Goal: Use online tool/utility: Utilize a website feature to perform a specific function

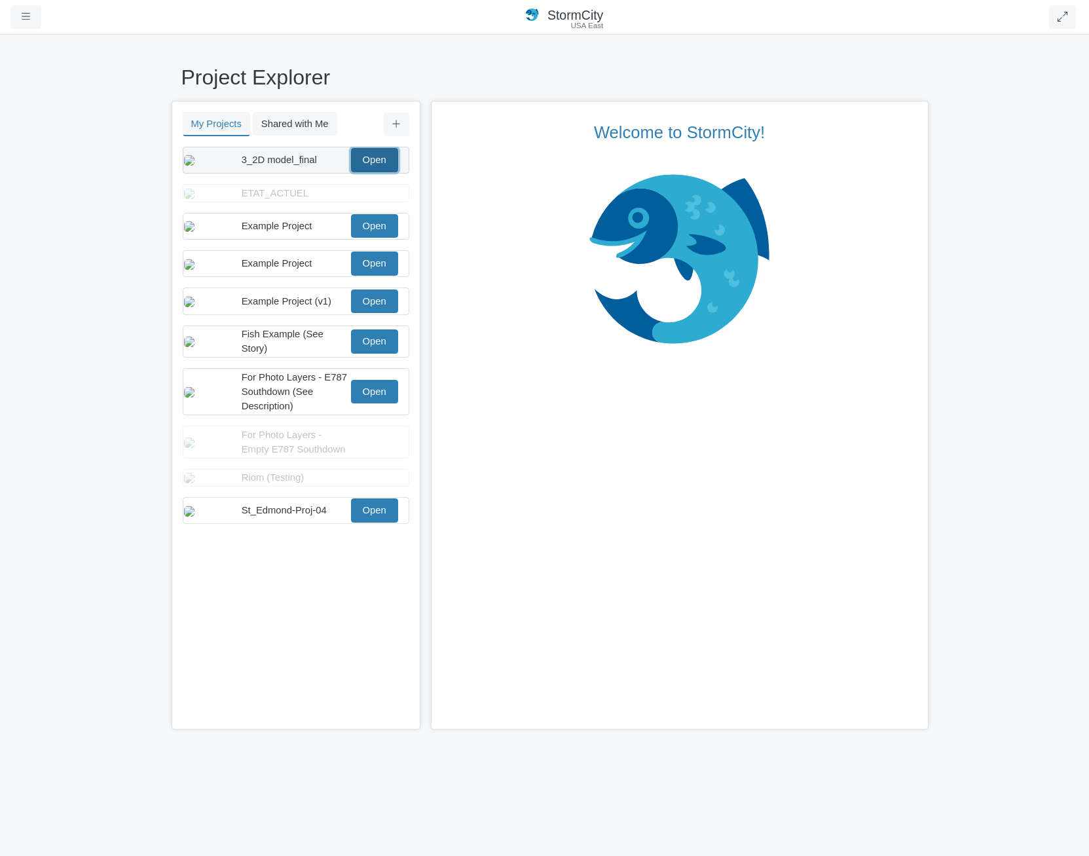
click at [372, 169] on link "Open" at bounding box center [374, 160] width 47 height 24
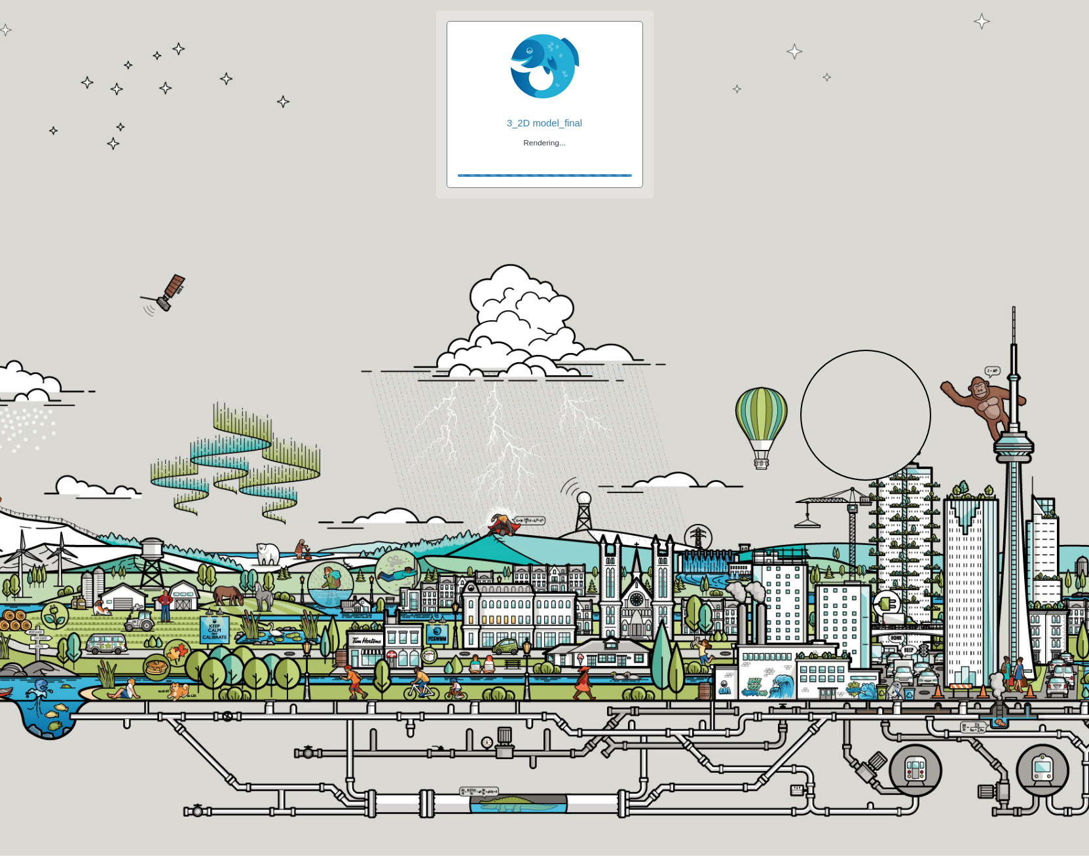
checkbox input "true"
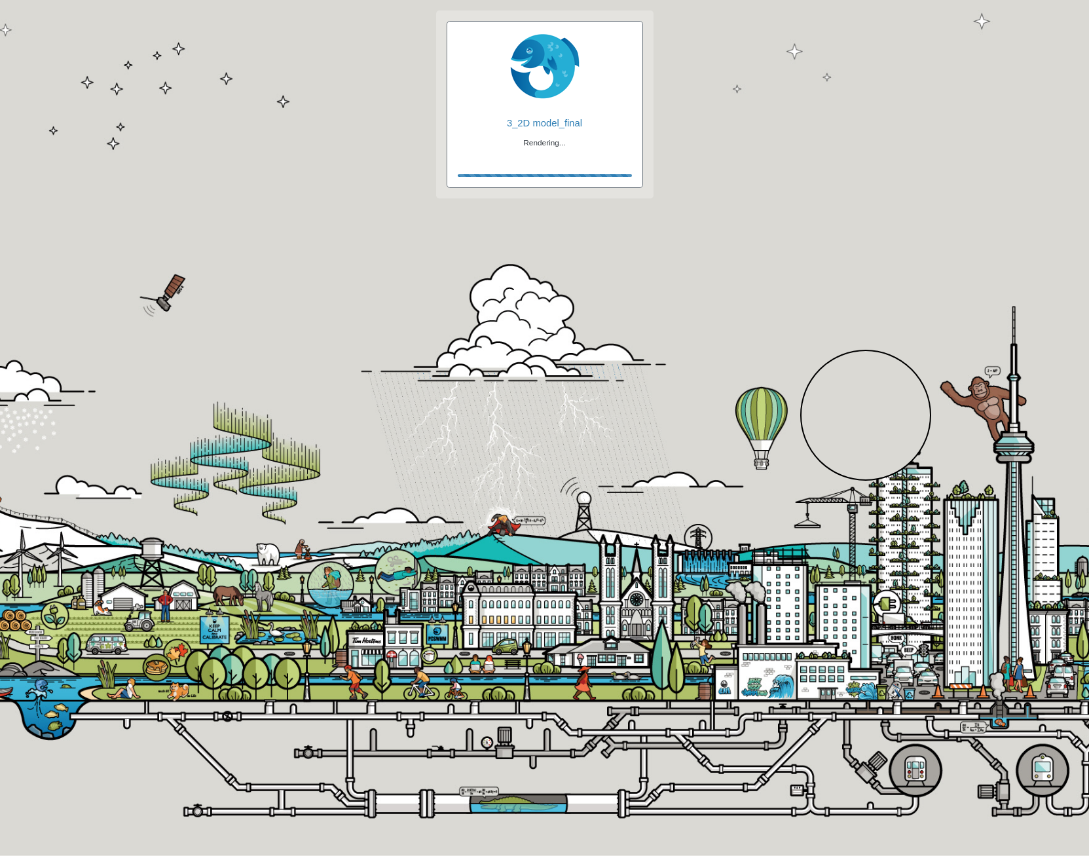
checkbox input "true"
checkbox input "false"
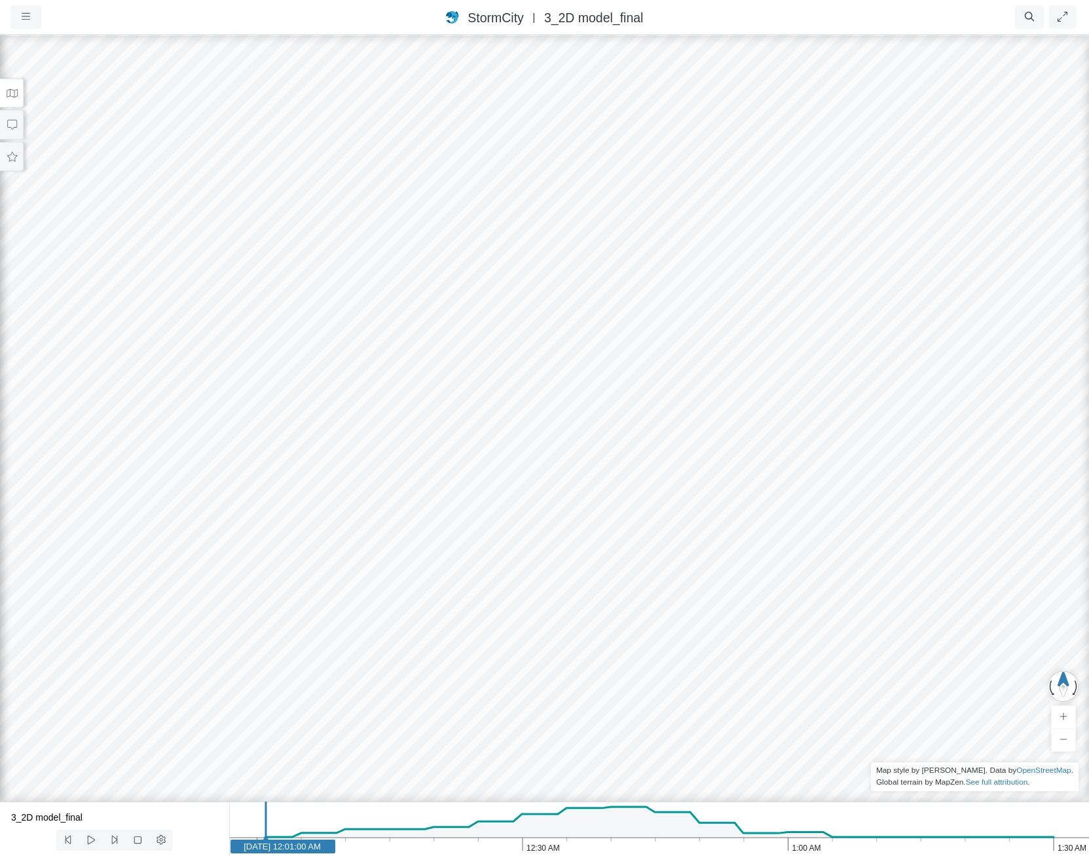
click at [607, 22] on span "3_2D model_final" at bounding box center [593, 17] width 99 height 14
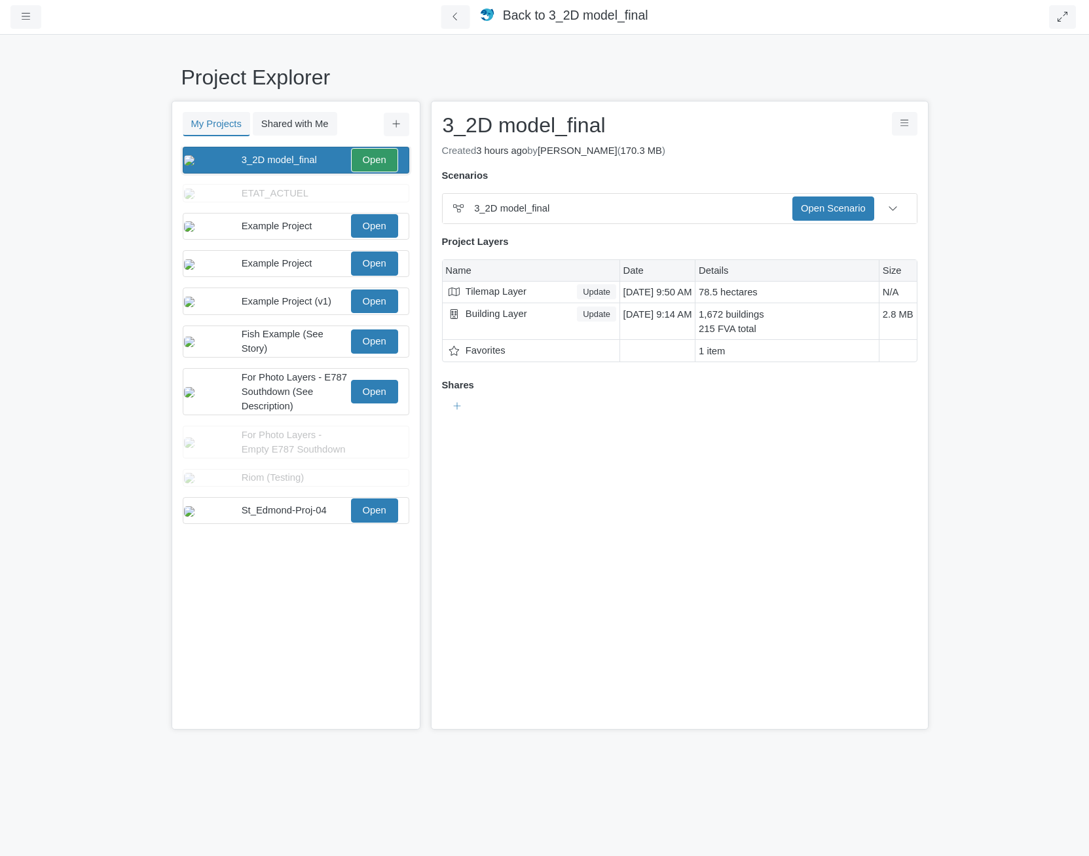
click at [538, 16] on span "Back to" at bounding box center [524, 15] width 43 height 14
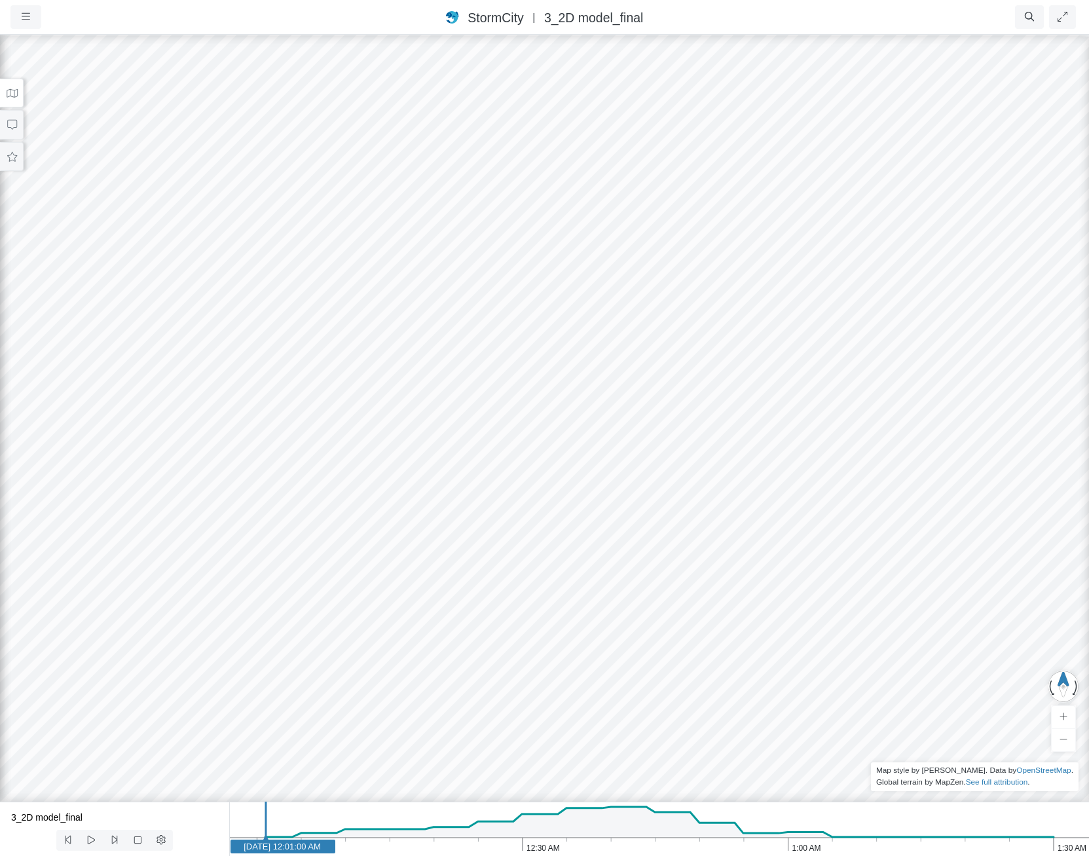
click at [539, 19] on span "|" at bounding box center [533, 17] width 13 height 12
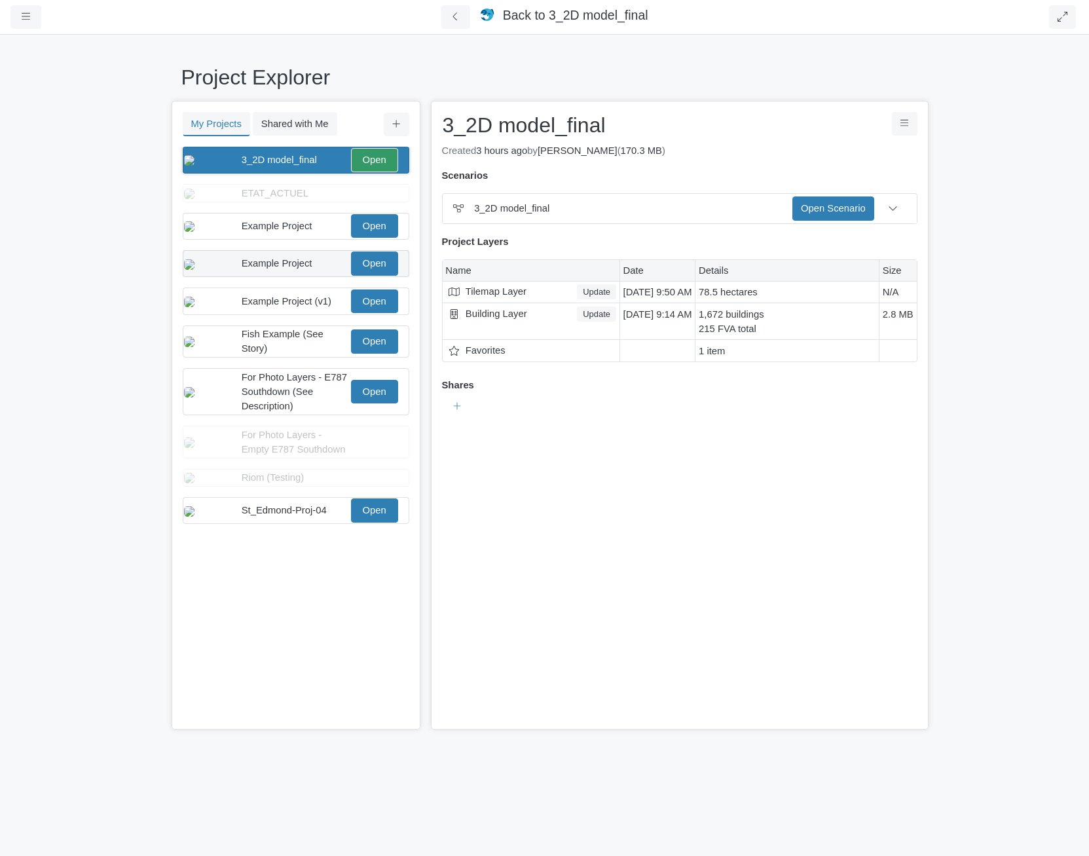
click at [270, 268] on span "Example Project" at bounding box center [277, 263] width 71 height 10
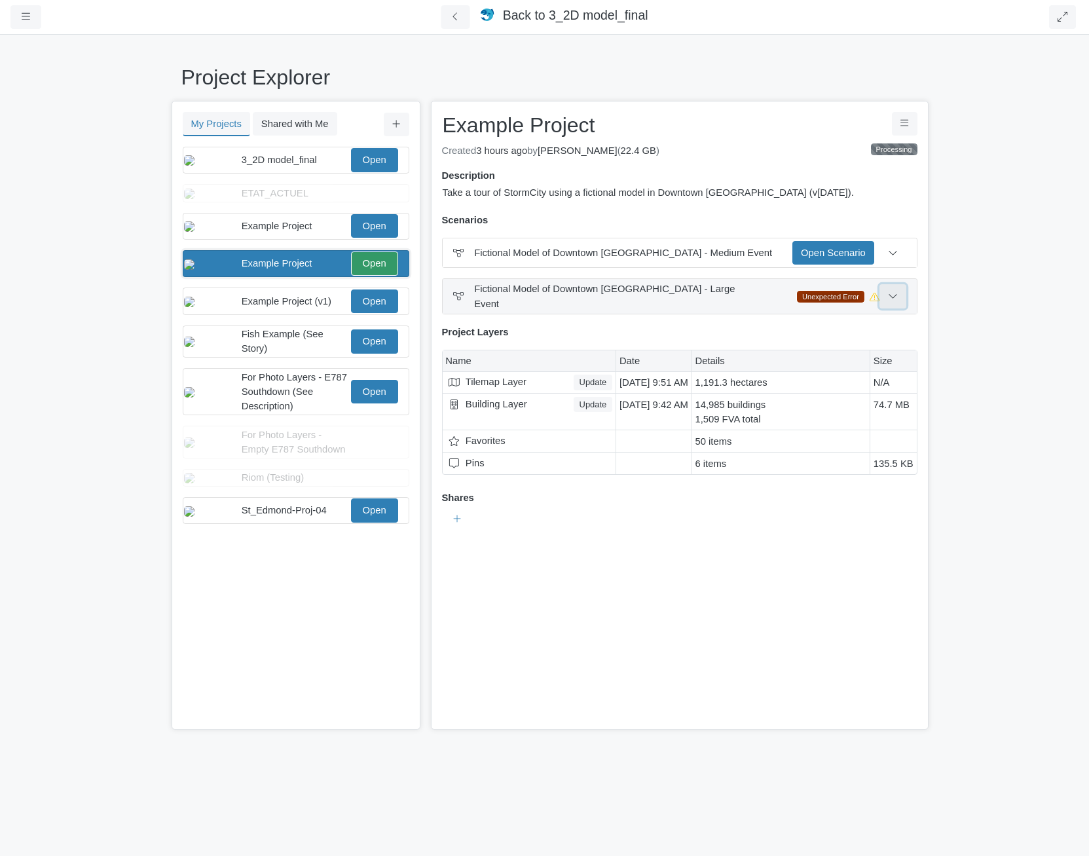
click at [889, 291] on icon at bounding box center [893, 296] width 10 height 10
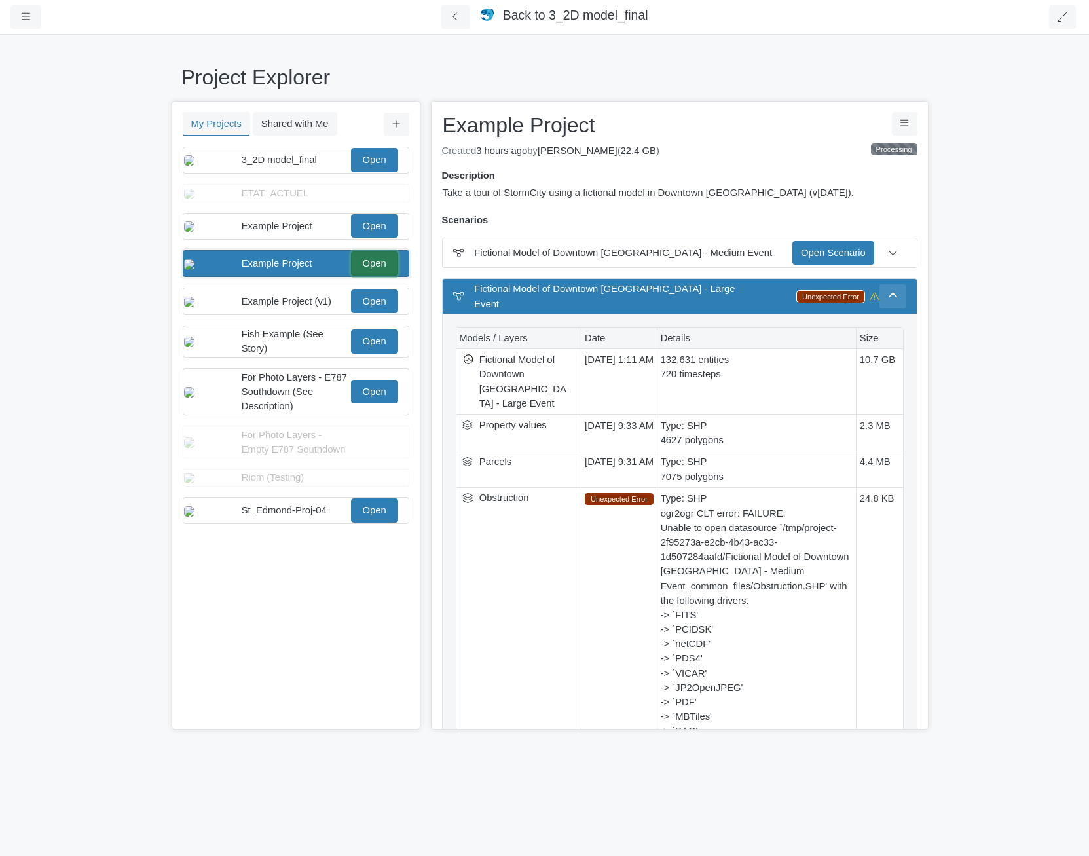
click at [383, 275] on link "Open" at bounding box center [374, 263] width 47 height 24
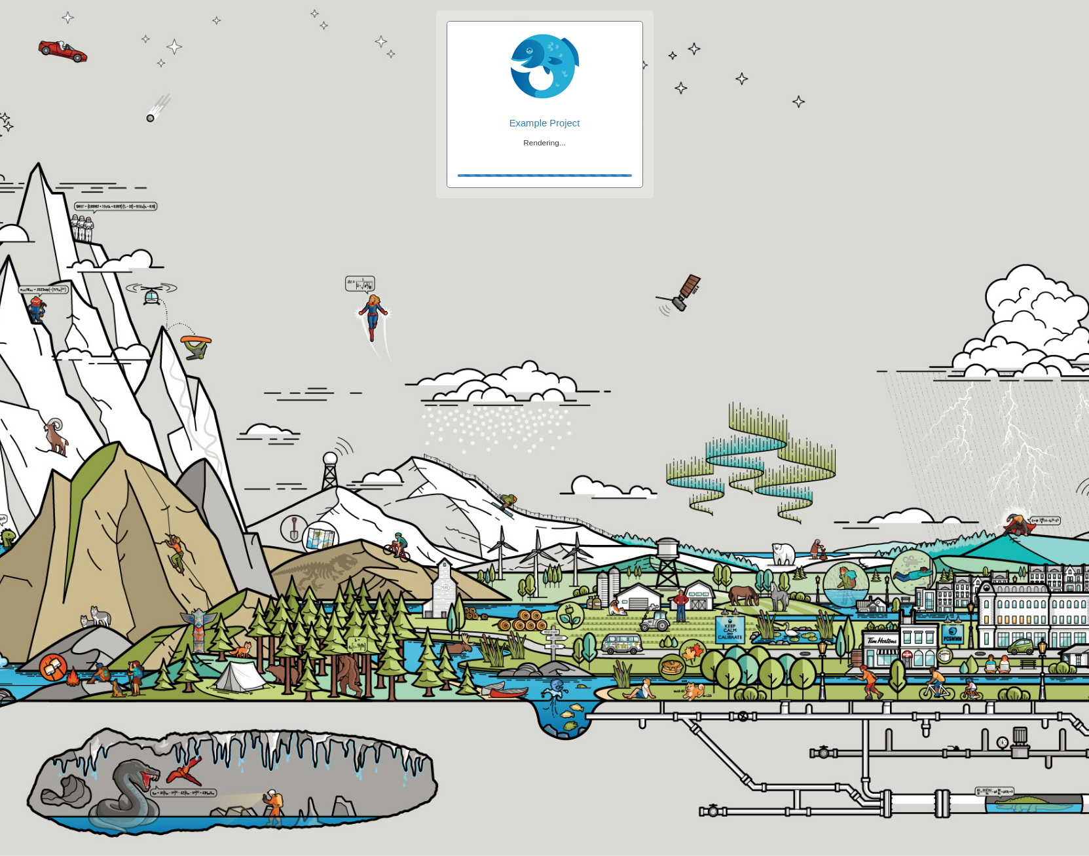
checkbox input "true"
checkbox input "false"
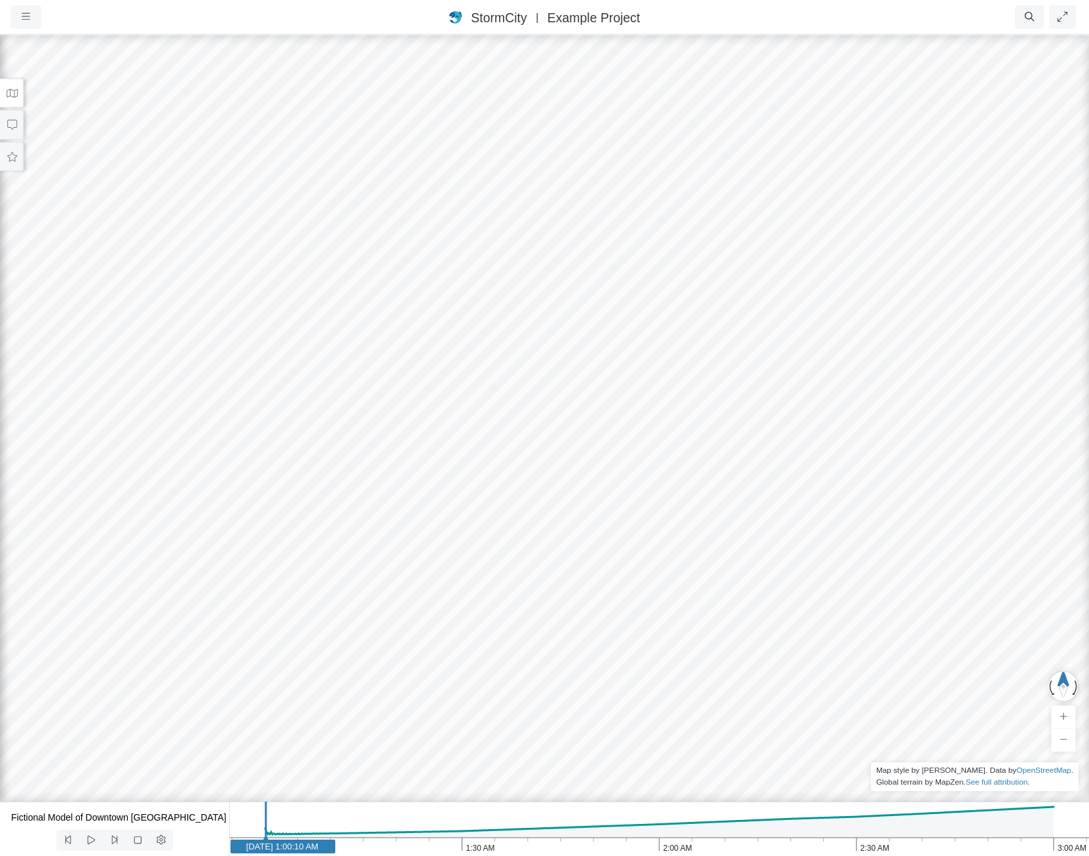
click at [9, 94] on icon at bounding box center [12, 93] width 12 height 10
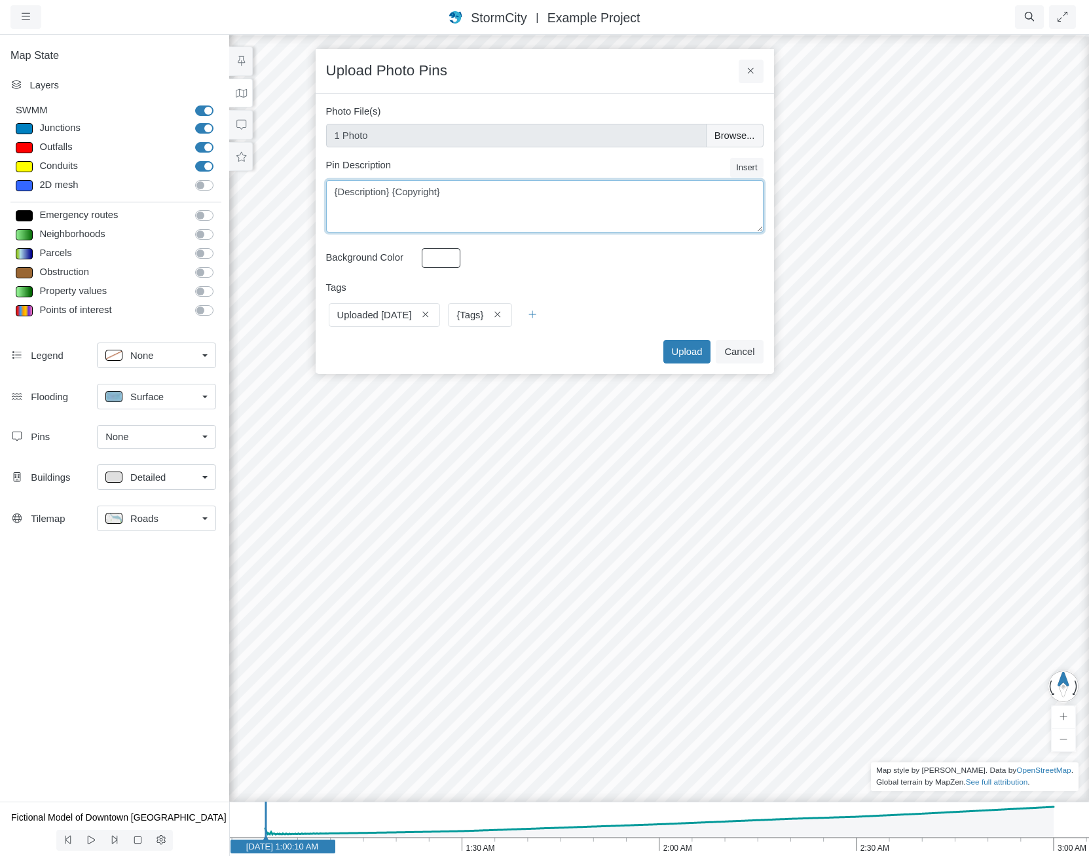
drag, startPoint x: 609, startPoint y: 217, endPoint x: 631, endPoint y: 261, distance: 48.9
click at [590, 261] on div "Background Color" at bounding box center [545, 259] width 444 height 22
click at [731, 354] on button "Cancel" at bounding box center [738, 352] width 47 height 24
click at [730, 345] on button "Cancel" at bounding box center [738, 352] width 47 height 24
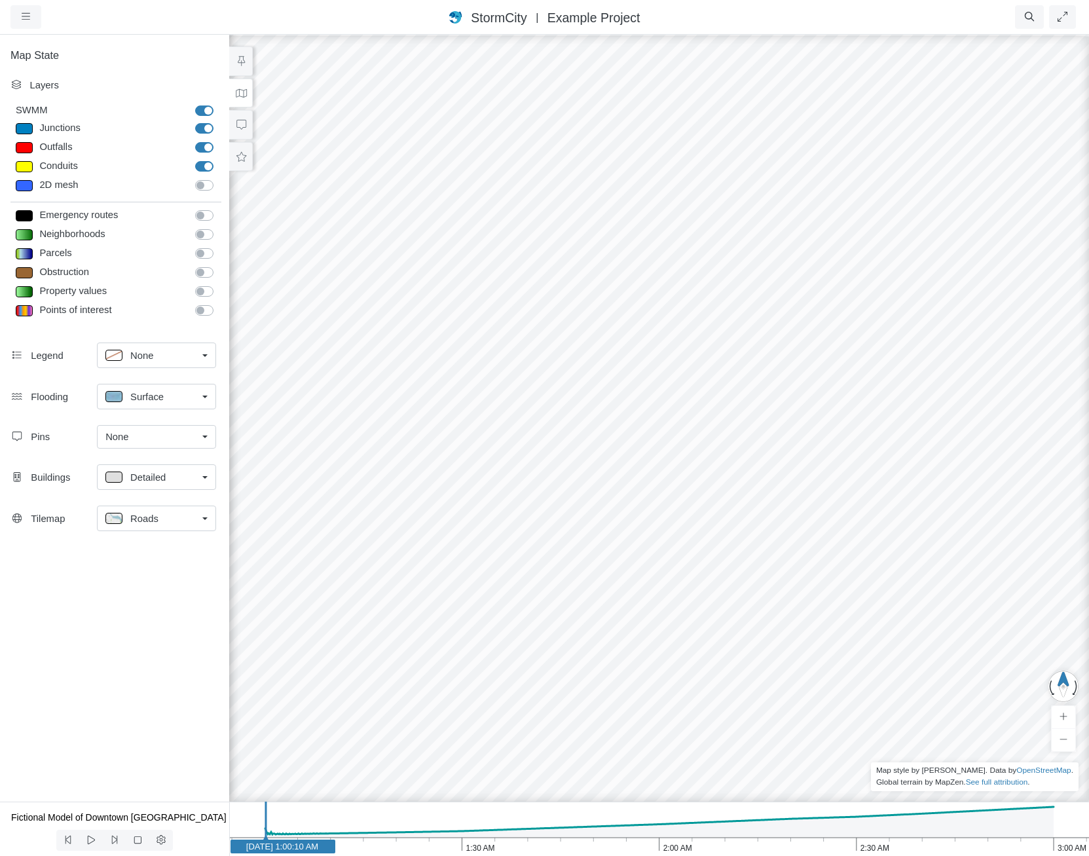
drag, startPoint x: 798, startPoint y: 280, endPoint x: 822, endPoint y: 227, distance: 57.7
click at [822, 227] on div at bounding box center [659, 444] width 1089 height 822
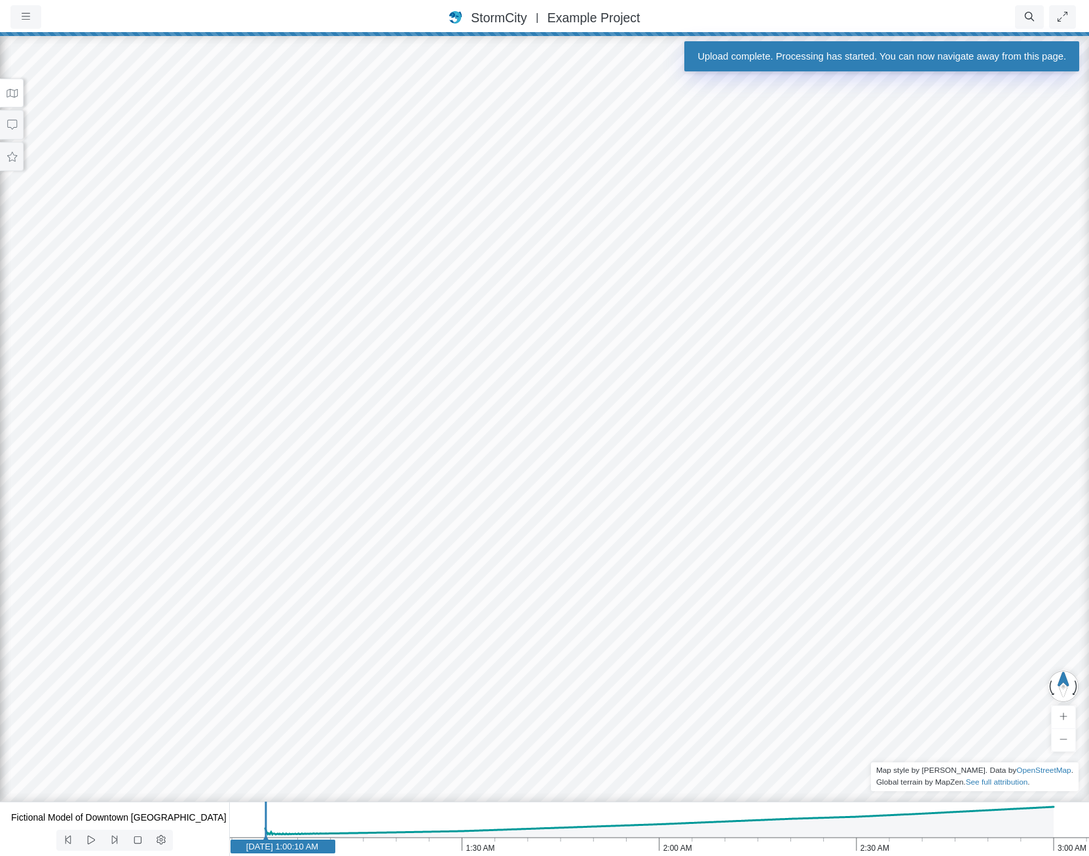
click at [12, 92] on icon at bounding box center [12, 93] width 12 height 10
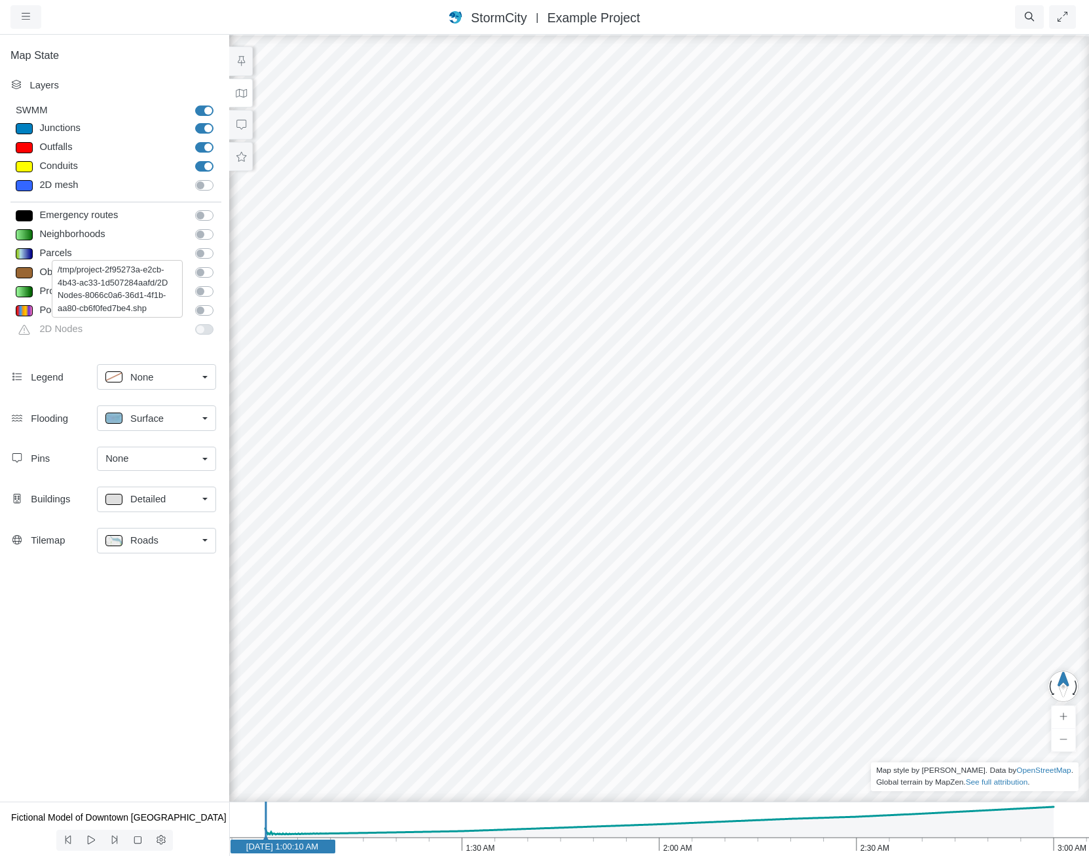
click at [37, 323] on div "2D Nodes" at bounding box center [112, 330] width 152 height 19
click at [49, 331] on div "2D Nodes" at bounding box center [112, 330] width 152 height 19
click at [547, 16] on h1 "StormCity USA East | Example Project" at bounding box center [543, 17] width 191 height 19
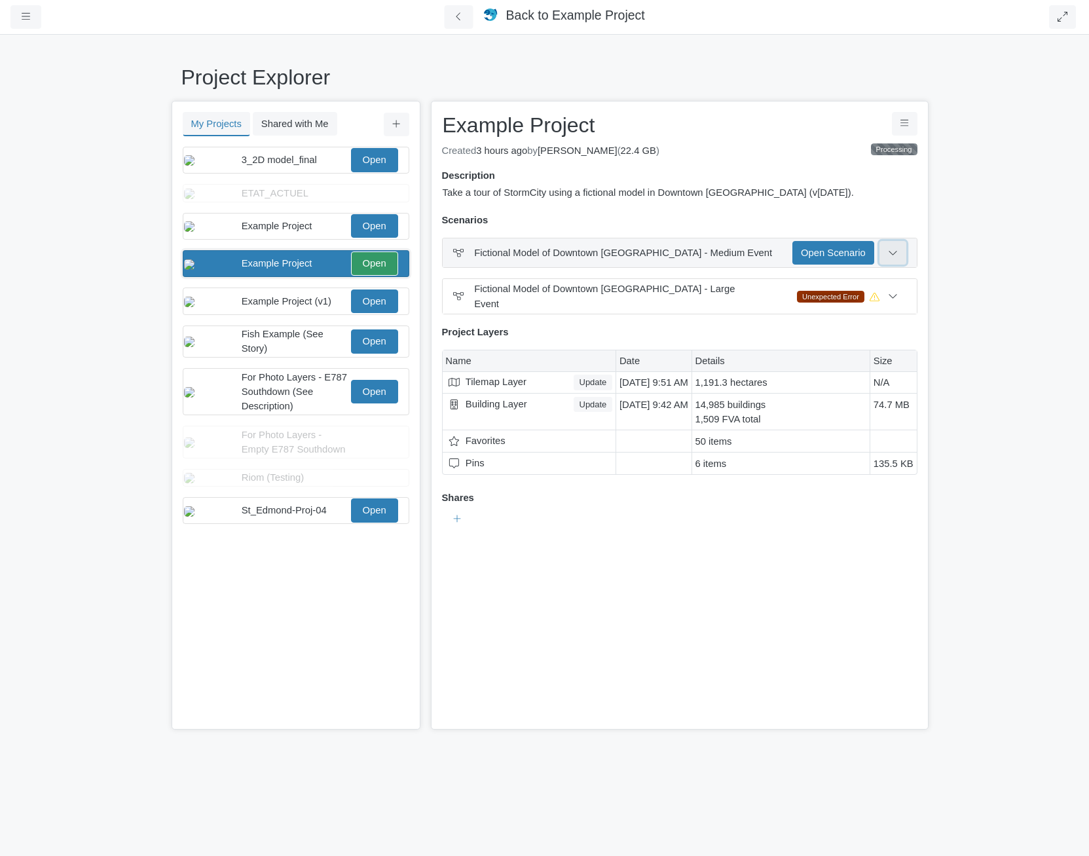
click at [888, 255] on icon at bounding box center [893, 252] width 10 height 10
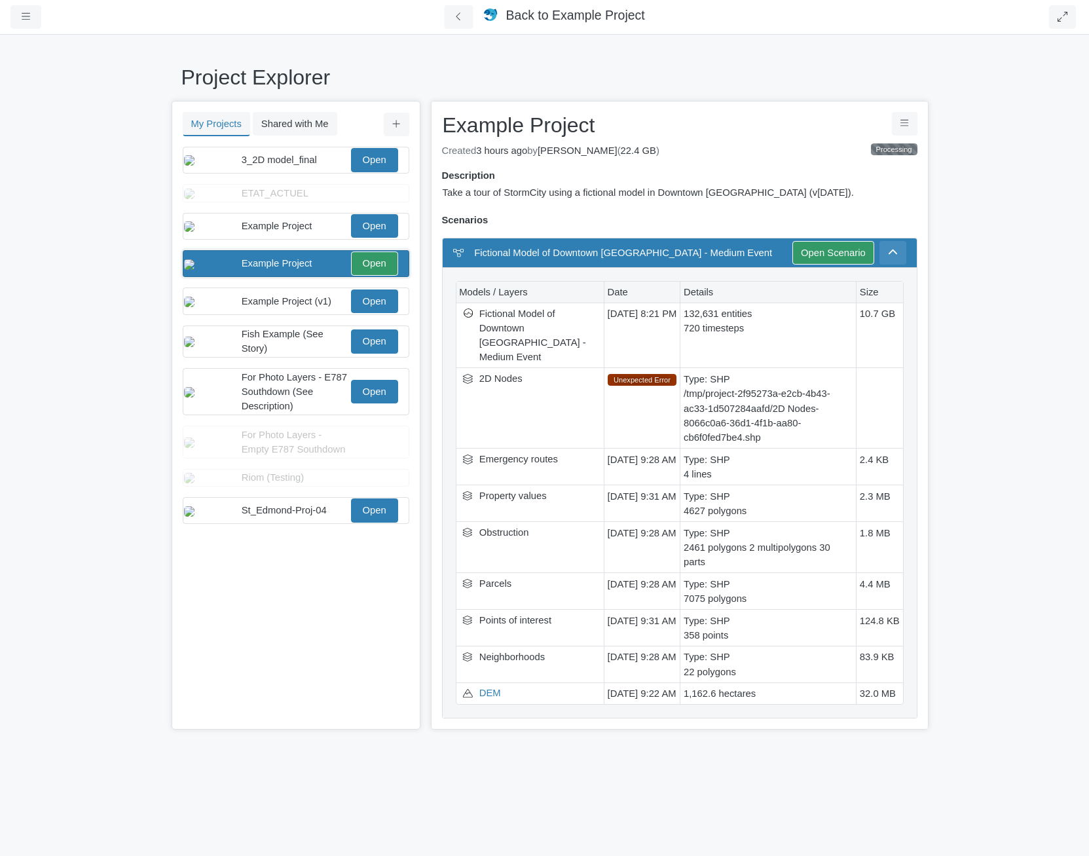
click at [666, 374] on div "Unexpected Error" at bounding box center [641, 380] width 69 height 12
click at [492, 371] on span "2D Nodes" at bounding box center [534, 378] width 111 height 15
click at [774, 401] on div "Type: SHP /tmp/project-2f95273a-e2cb-4b43-ac33-1d507284aafd/2D Nodes-8066c0a6-3…" at bounding box center [768, 408] width 176 height 80
click at [451, 16] on button at bounding box center [458, 17] width 29 height 24
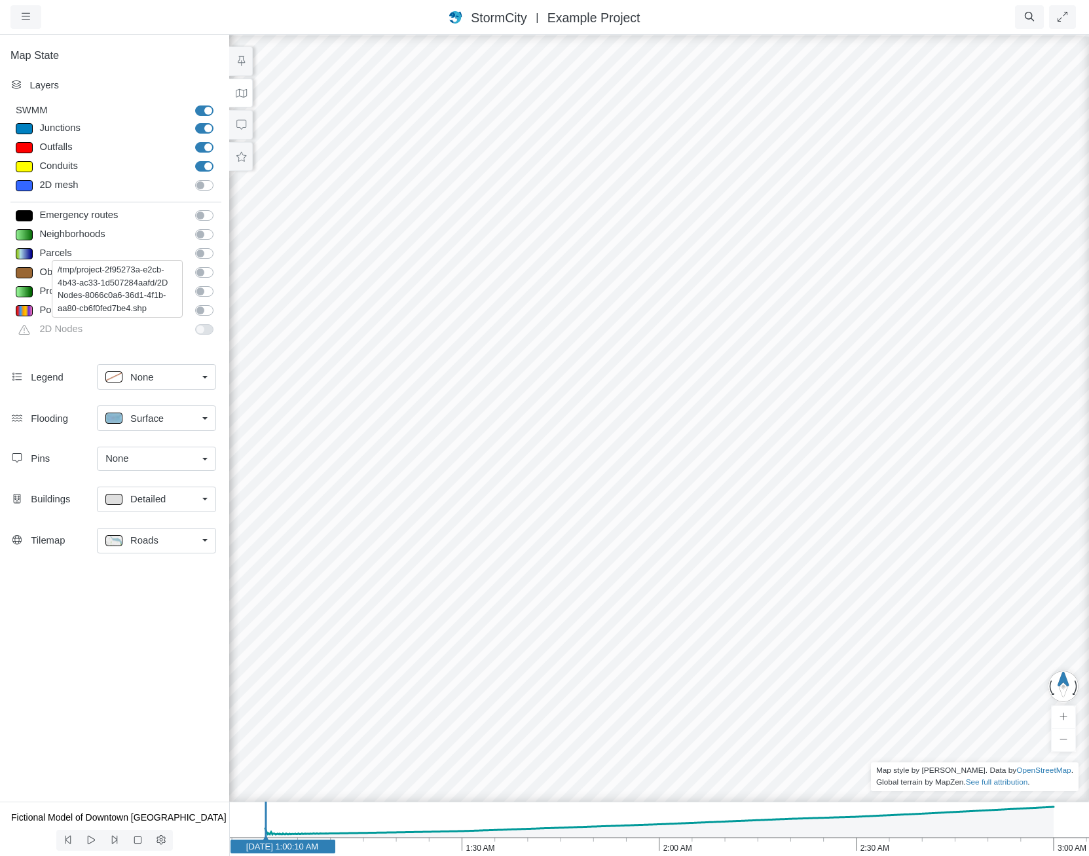
click at [58, 327] on div "2D Nodes" at bounding box center [112, 330] width 152 height 19
click at [24, 327] on icon at bounding box center [24, 329] width 17 height 11
click at [93, 344] on span "Delete Background Layer" at bounding box center [146, 343] width 109 height 10
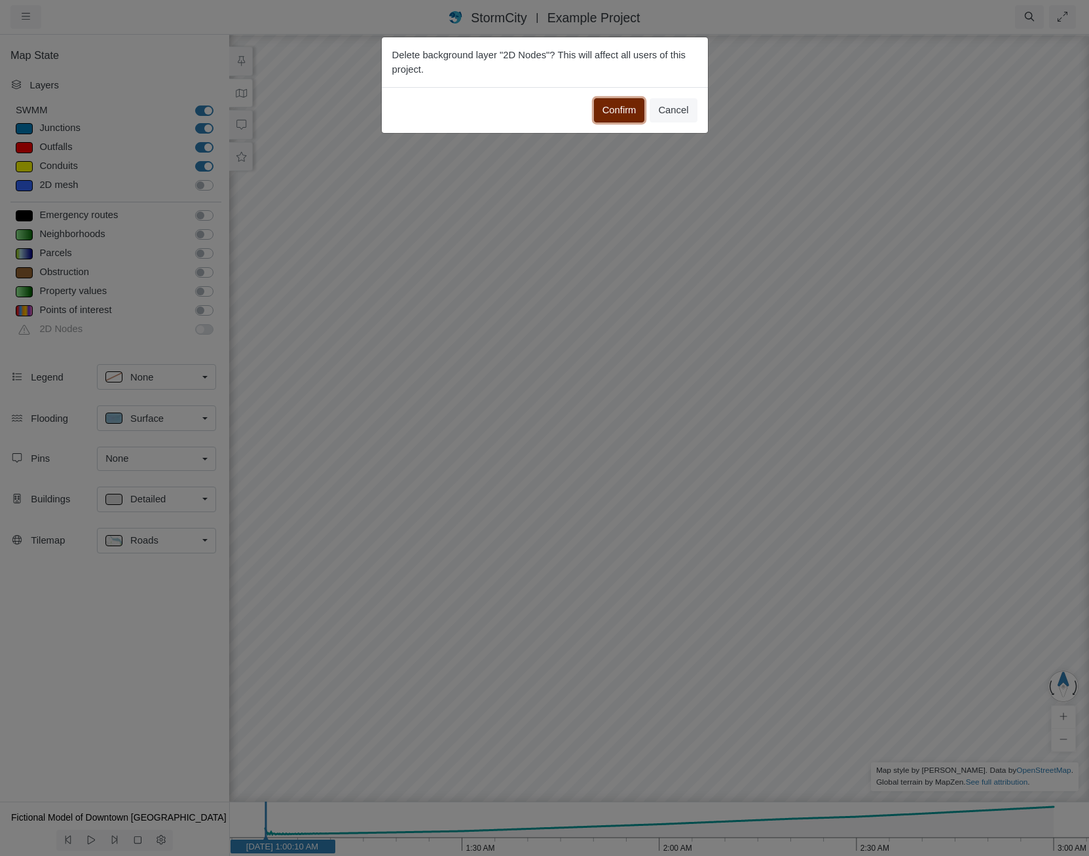
click at [625, 111] on button "Confirm" at bounding box center [619, 110] width 51 height 24
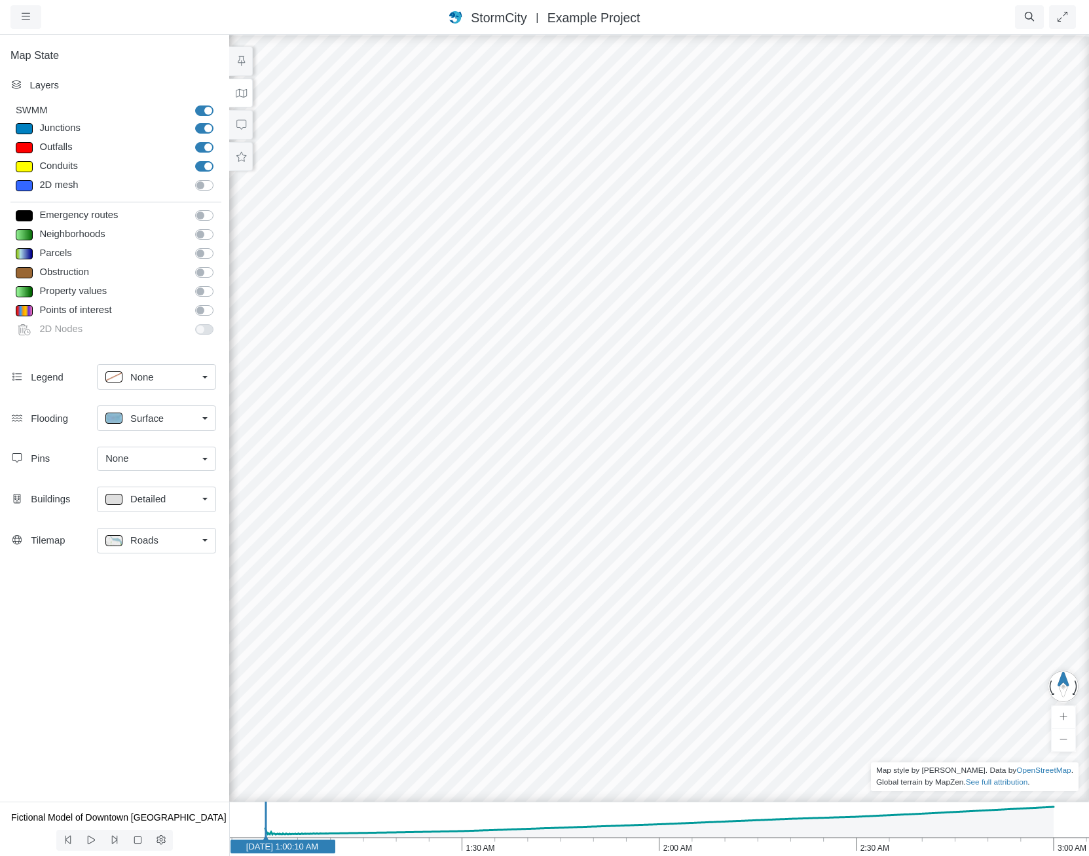
click at [102, 359] on div "Legend None None Top Right Top Left Bottom Left" at bounding box center [114, 379] width 229 height 41
click at [96, 287] on icon at bounding box center [89, 286] width 13 height 10
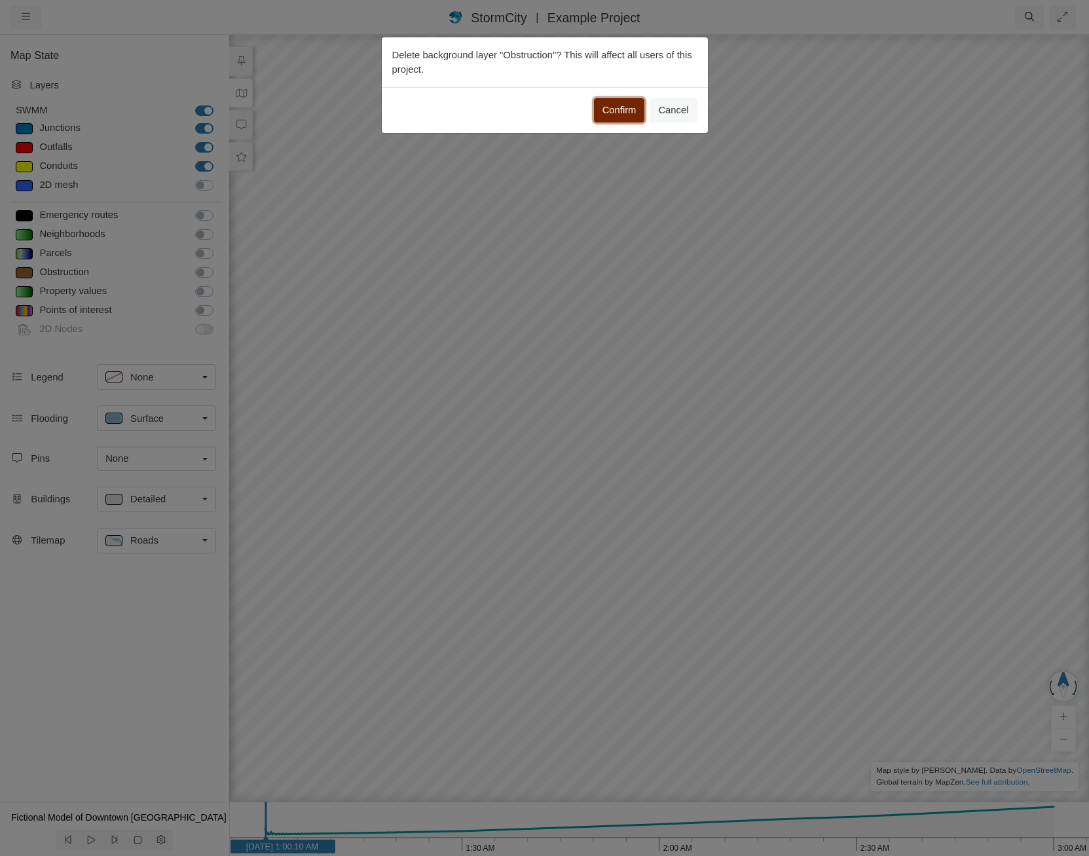
click at [627, 113] on button "Confirm" at bounding box center [619, 110] width 51 height 24
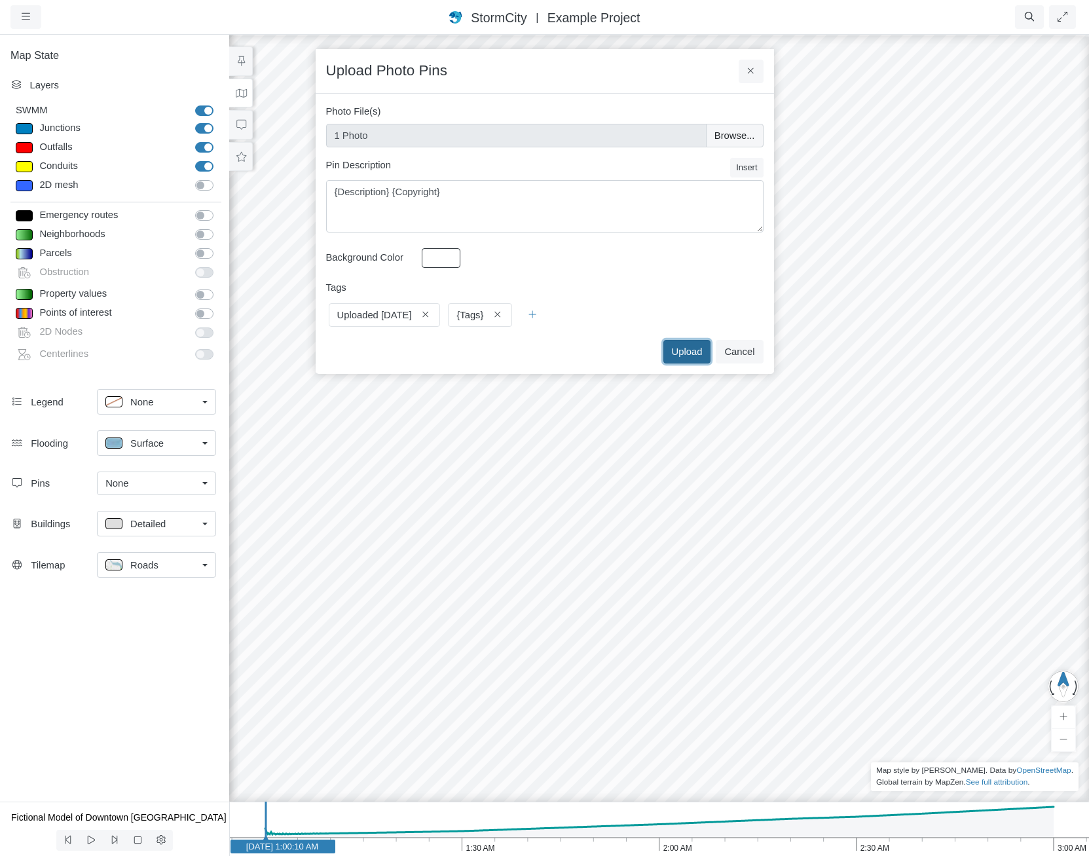
click at [695, 346] on button "Upload" at bounding box center [687, 352] width 48 height 24
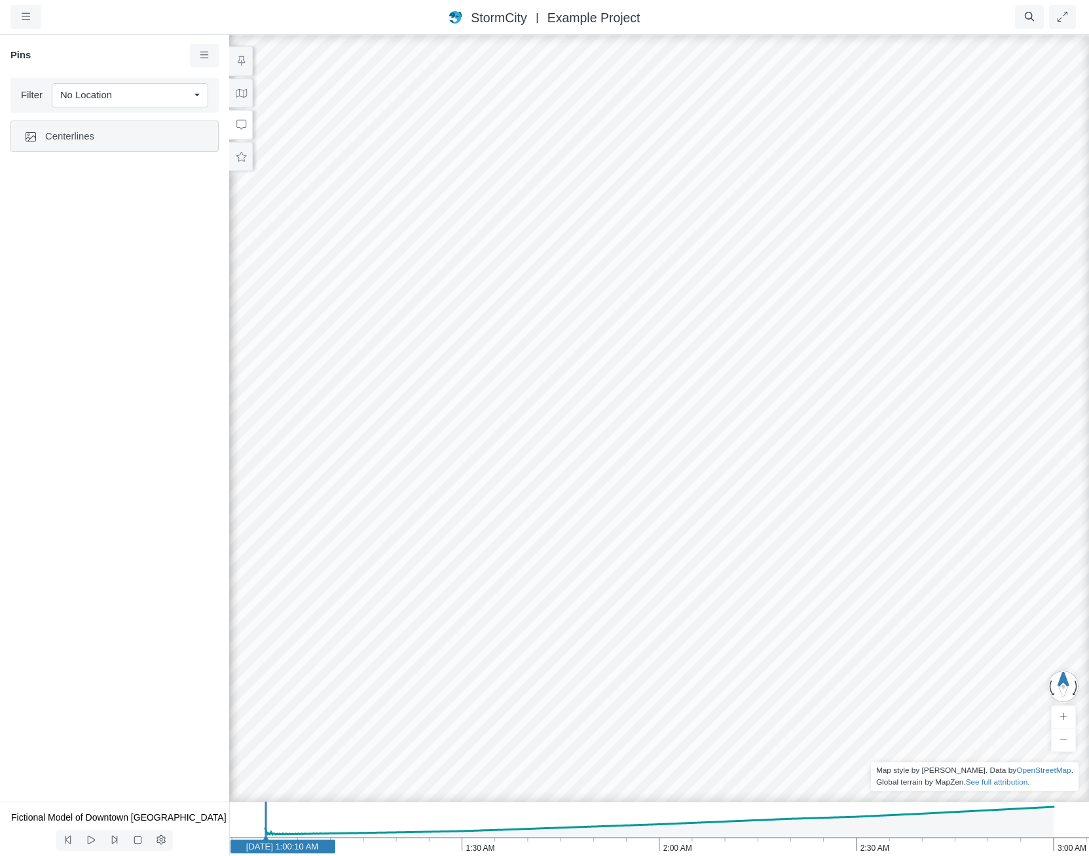
click at [98, 131] on span "Centerlines" at bounding box center [125, 136] width 160 height 14
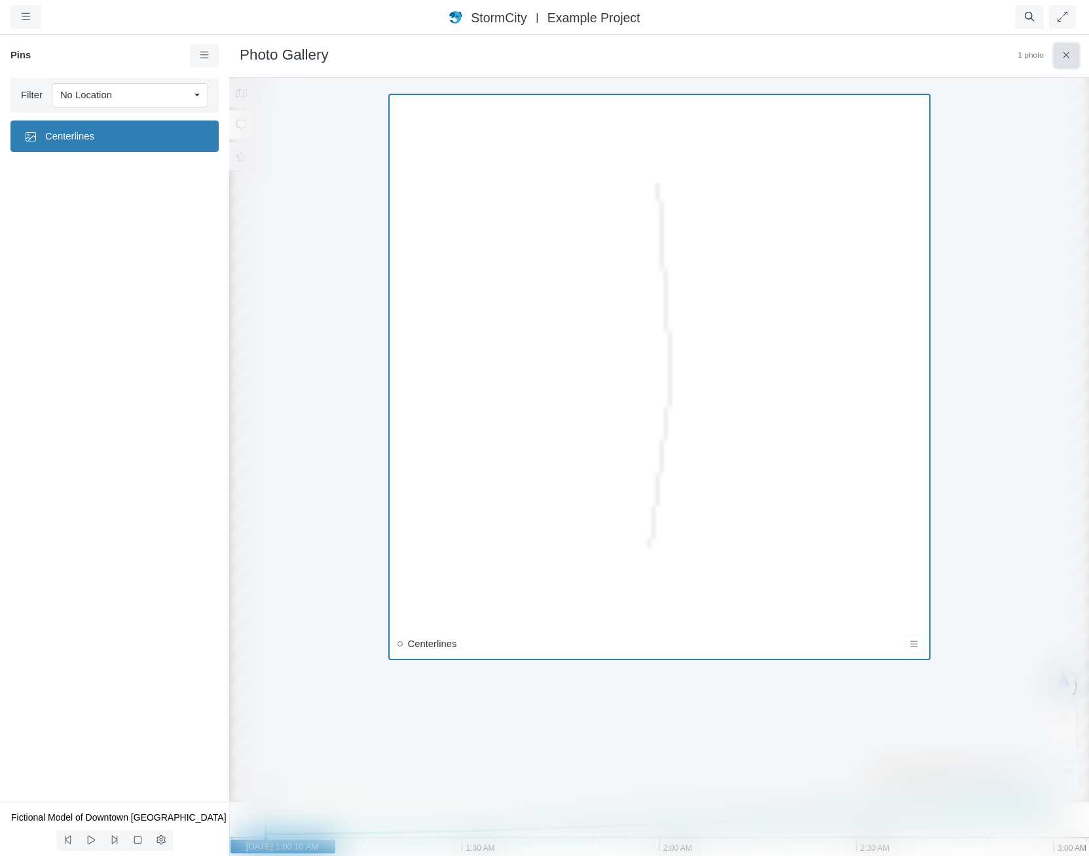
click at [1058, 50] on button at bounding box center [1066, 56] width 24 height 24
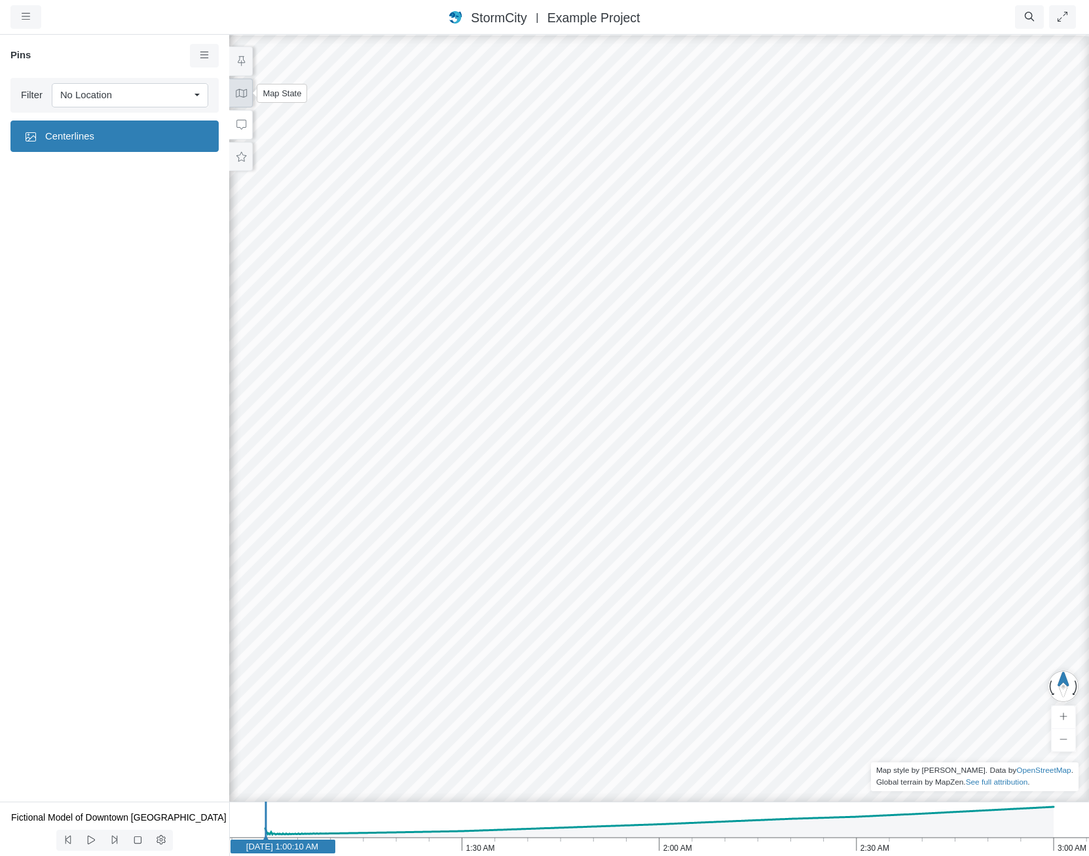
click at [235, 88] on icon at bounding box center [241, 93] width 12 height 10
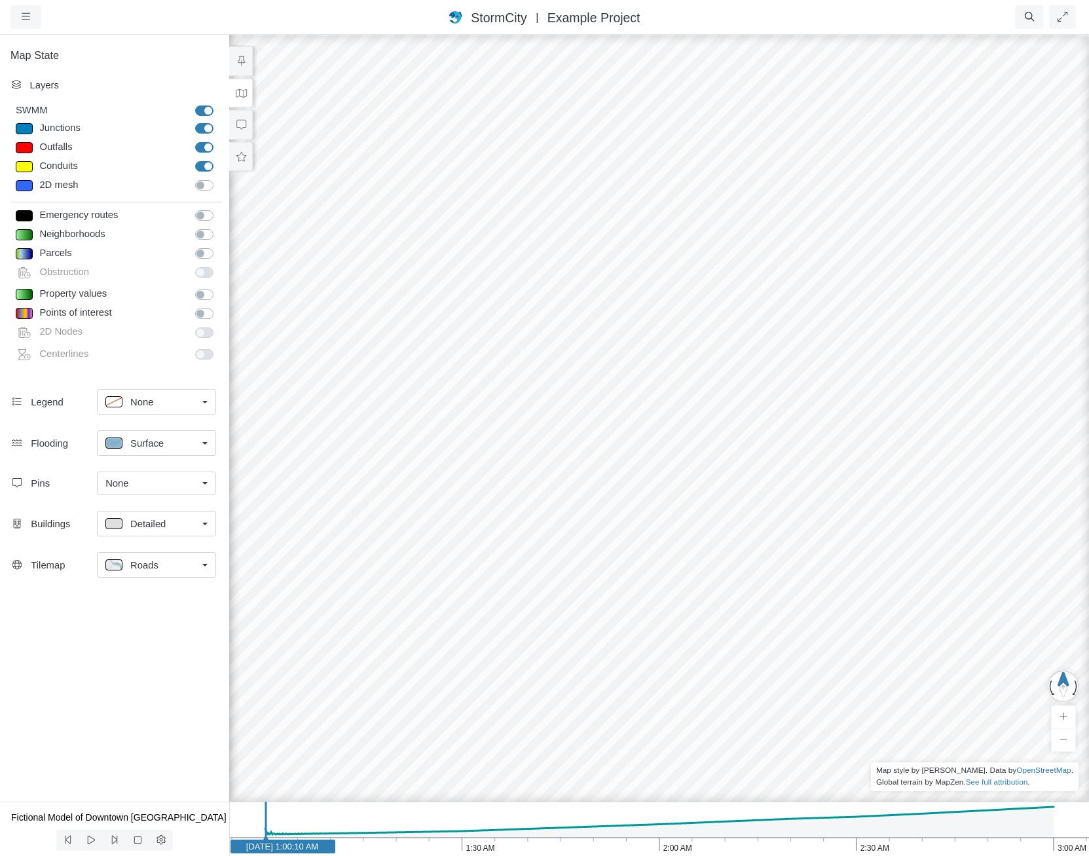
drag, startPoint x: 676, startPoint y: 499, endPoint x: 664, endPoint y: 502, distance: 12.2
click at [664, 502] on div at bounding box center [659, 444] width 1089 height 822
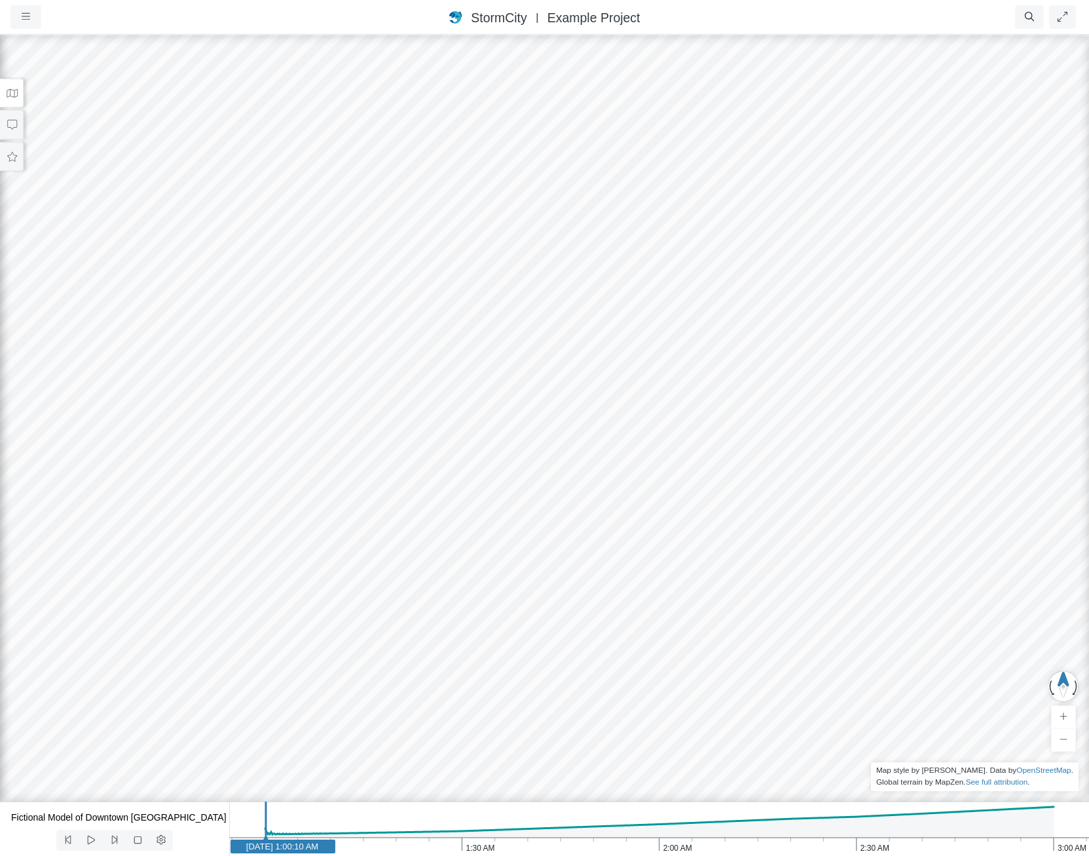
click at [10, 97] on icon at bounding box center [12, 93] width 12 height 10
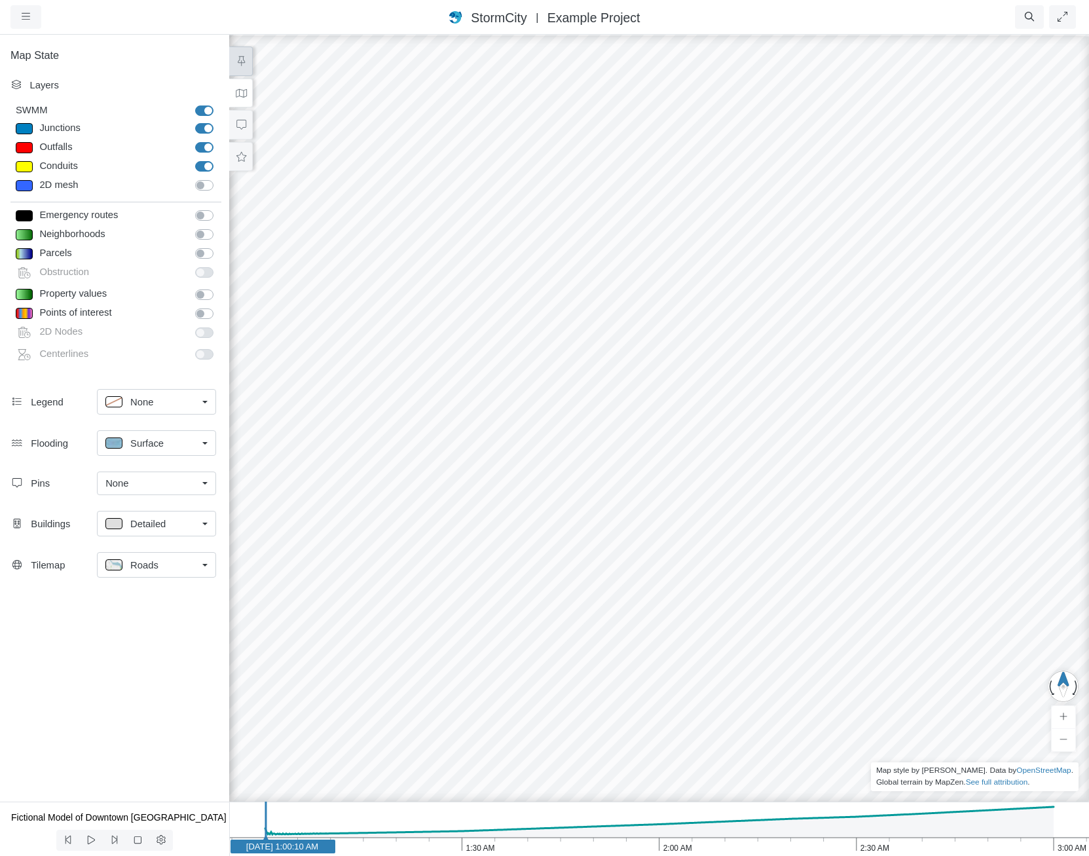
click at [241, 60] on icon at bounding box center [241, 61] width 12 height 10
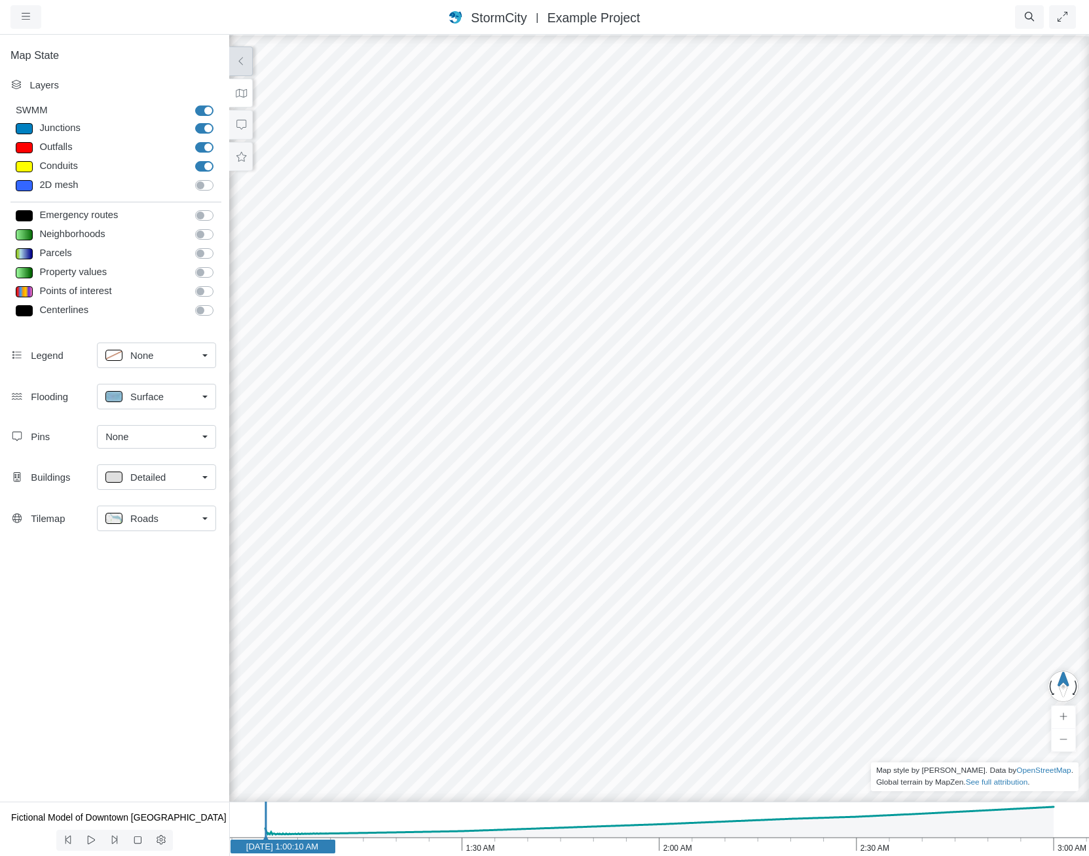
click at [219, 303] on label "Centerlines" at bounding box center [219, 303] width 0 height 0
click at [202, 309] on input "Centerlines" at bounding box center [200, 309] width 10 height 12
checkbox input "true"
drag, startPoint x: 481, startPoint y: 374, endPoint x: 498, endPoint y: 431, distance: 59.4
click at [580, 494] on div at bounding box center [659, 444] width 1089 height 822
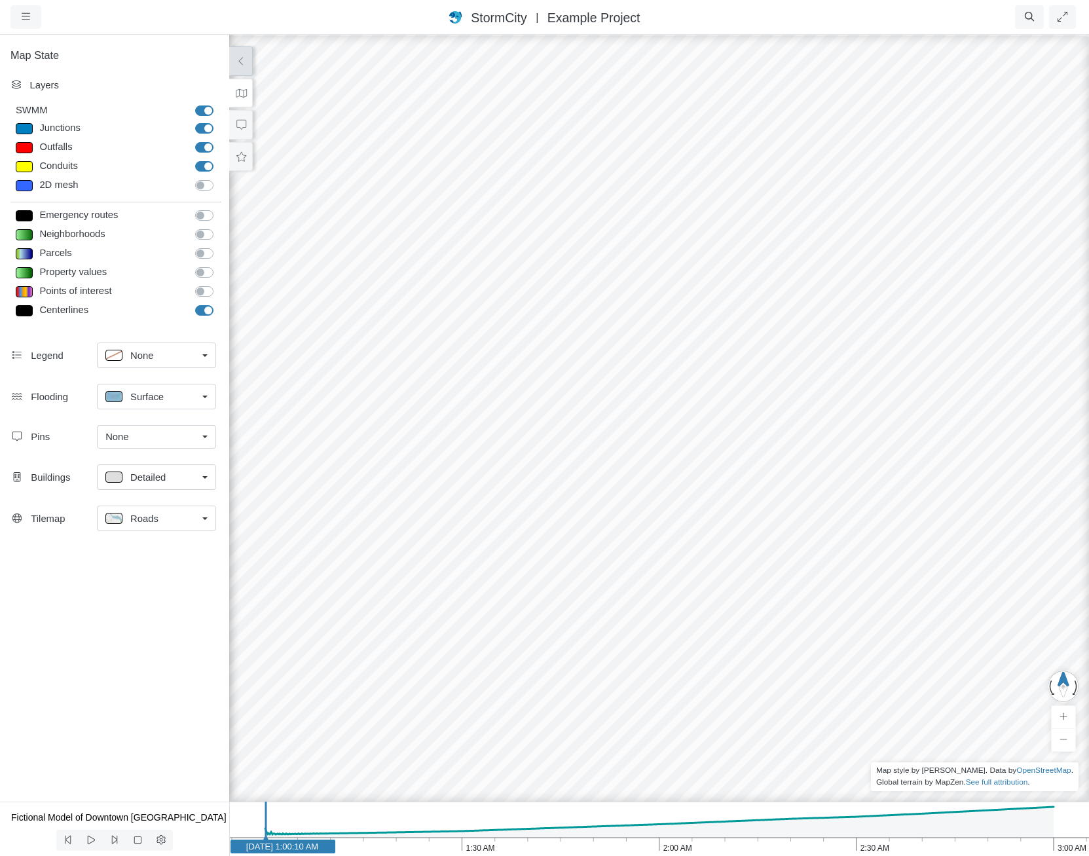
click at [219, 103] on label "SWMM" at bounding box center [219, 103] width 0 height 0
click at [203, 110] on input "SWMM" at bounding box center [200, 109] width 10 height 12
checkbox input "false"
click at [219, 303] on label "Centerlines" at bounding box center [219, 303] width 0 height 0
click at [206, 310] on input "Centerlines" at bounding box center [200, 309] width 10 height 12
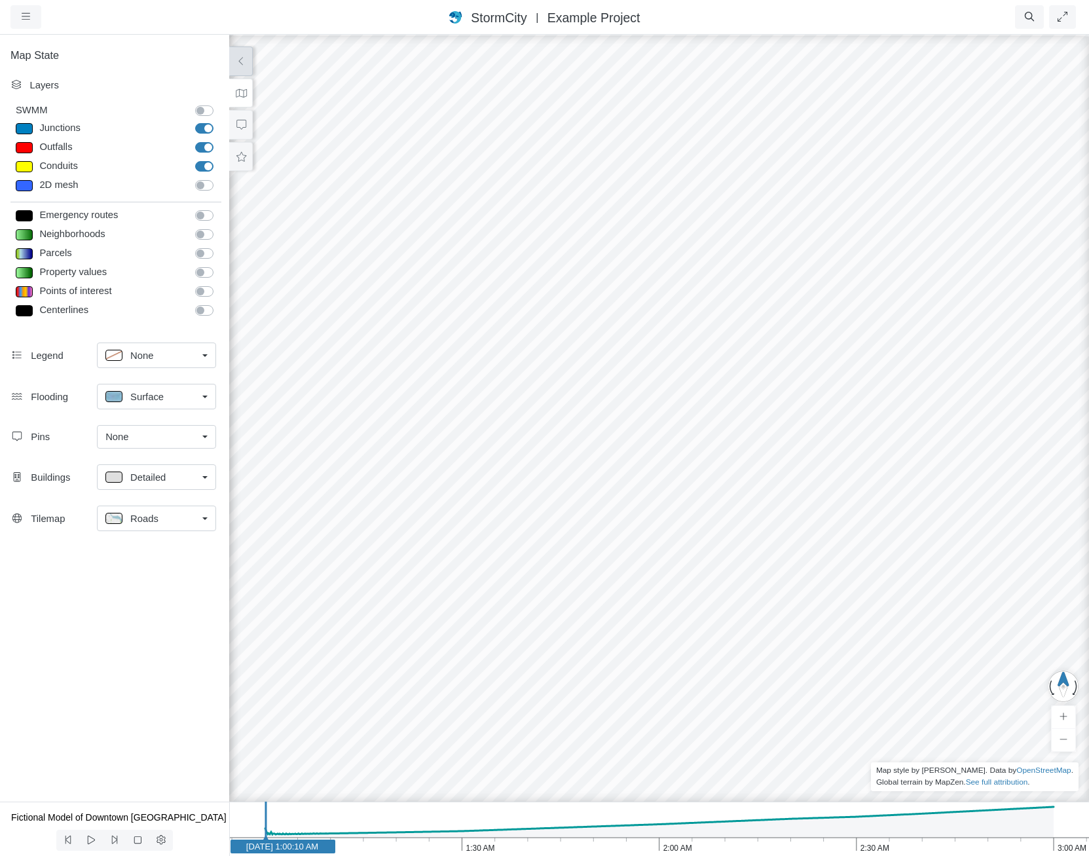
click at [219, 303] on label "Centerlines" at bounding box center [219, 303] width 0 height 0
click at [205, 309] on input "Centerlines" at bounding box center [200, 309] width 10 height 12
checkbox input "true"
drag, startPoint x: 364, startPoint y: 366, endPoint x: 643, endPoint y: 455, distance: 293.3
click at [637, 454] on div at bounding box center [659, 444] width 1089 height 822
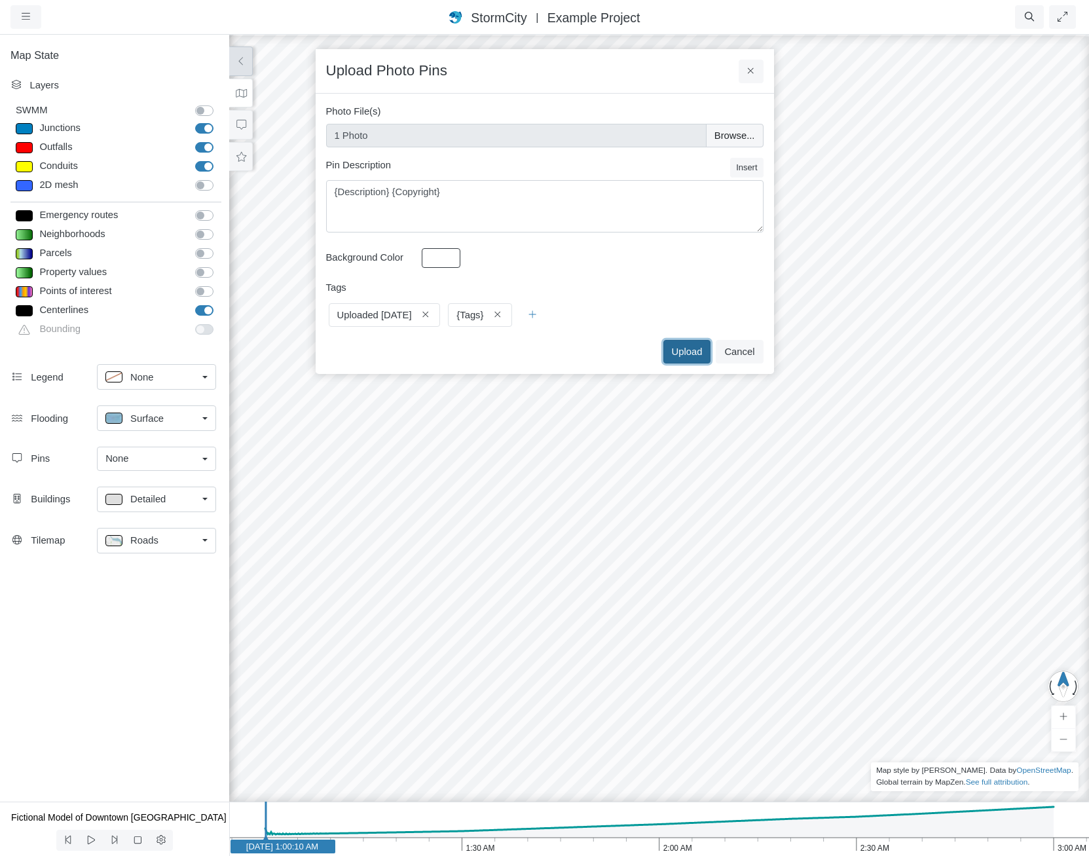
click at [700, 349] on button "Upload" at bounding box center [687, 352] width 48 height 24
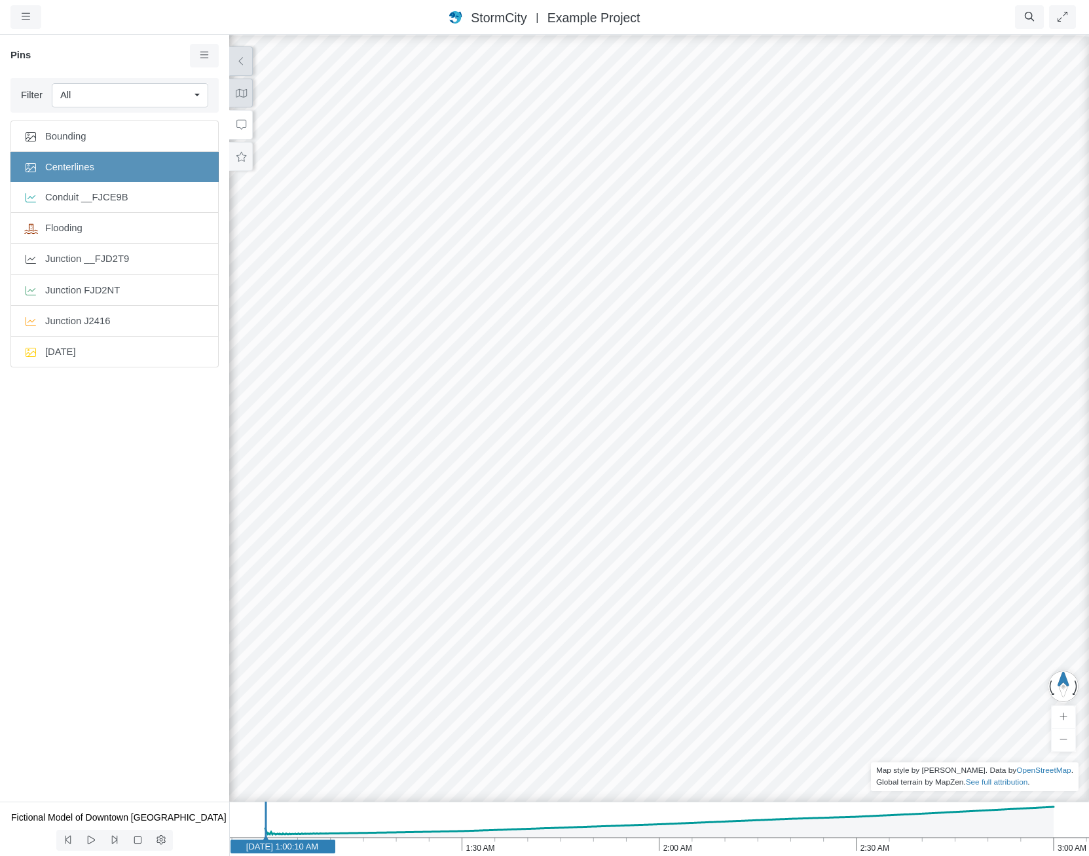
click at [243, 99] on button at bounding box center [241, 93] width 24 height 29
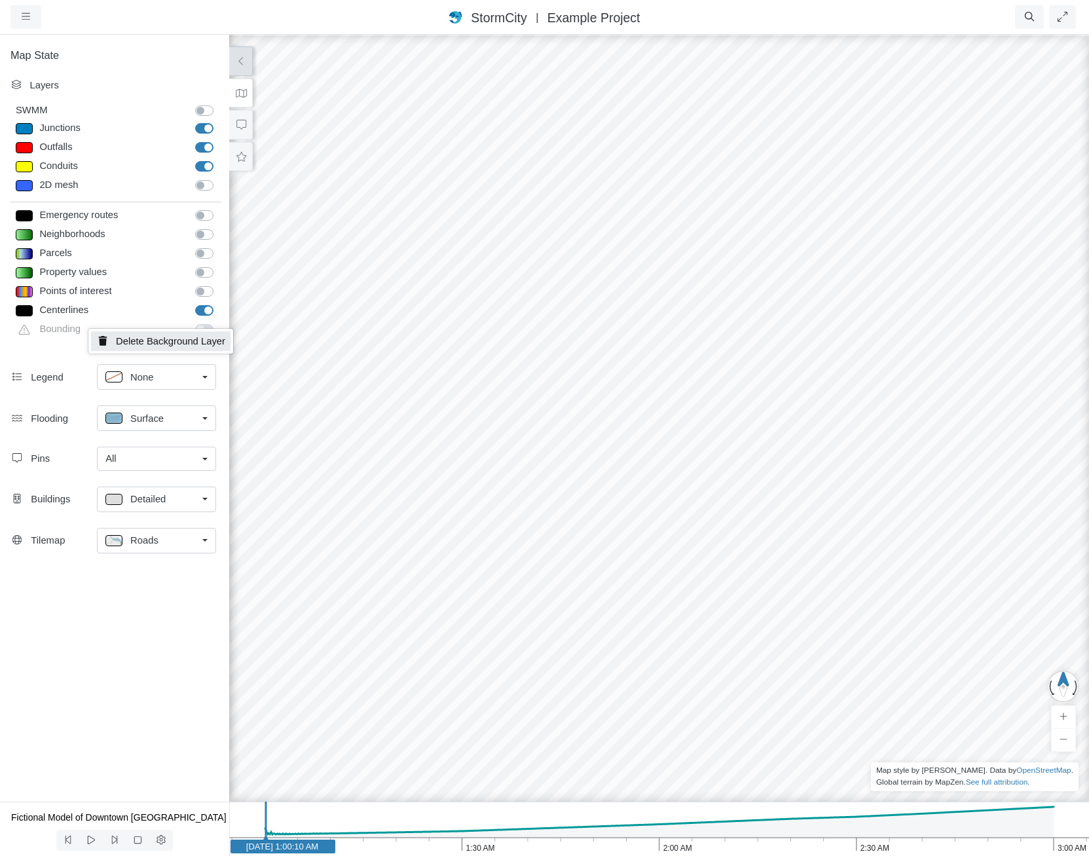
click at [115, 344] on link "Delete Background Layer" at bounding box center [160, 341] width 139 height 20
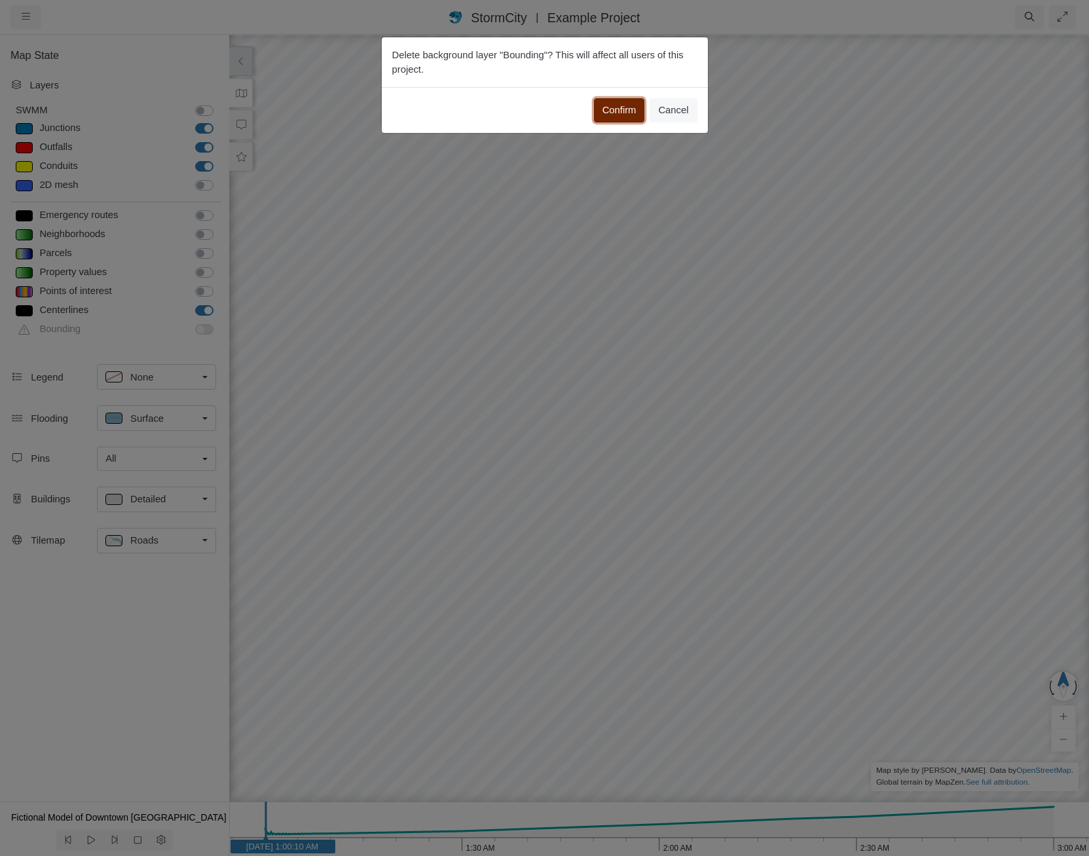
click at [624, 111] on button "Confirm" at bounding box center [619, 110] width 51 height 24
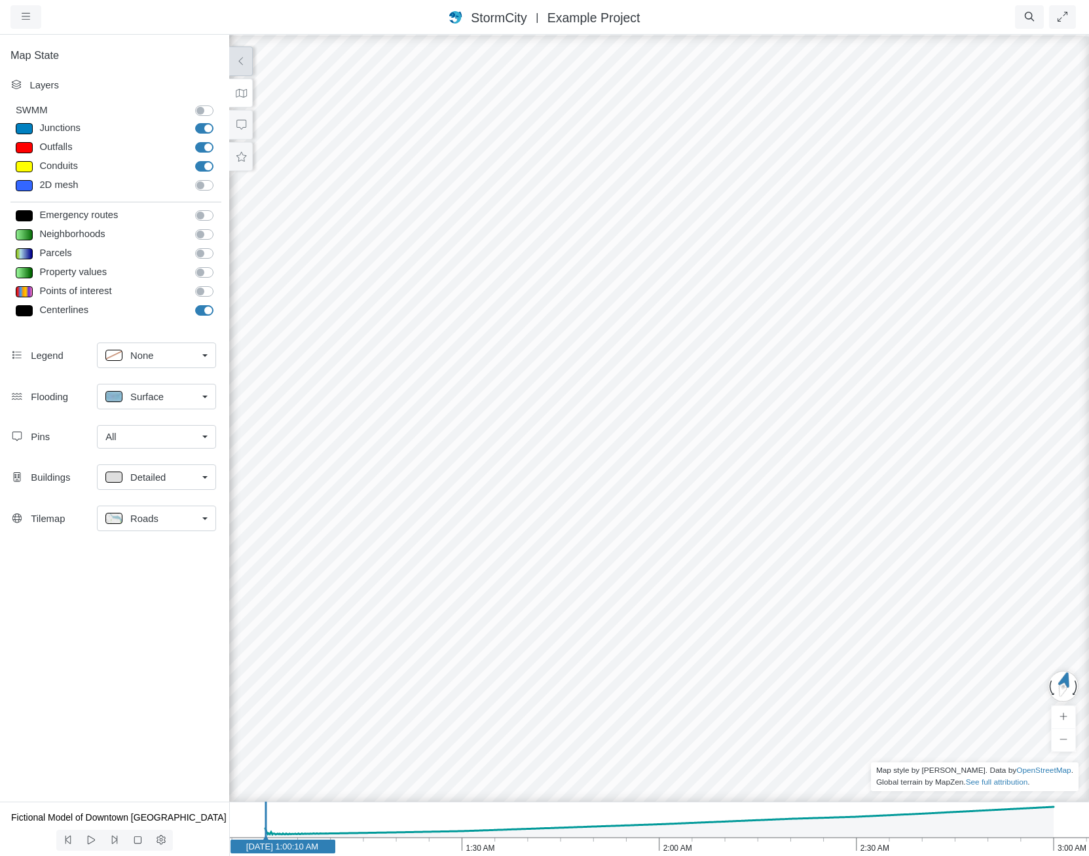
drag, startPoint x: 647, startPoint y: 573, endPoint x: 458, endPoint y: 313, distance: 321.1
